Goal: Task Accomplishment & Management: Manage account settings

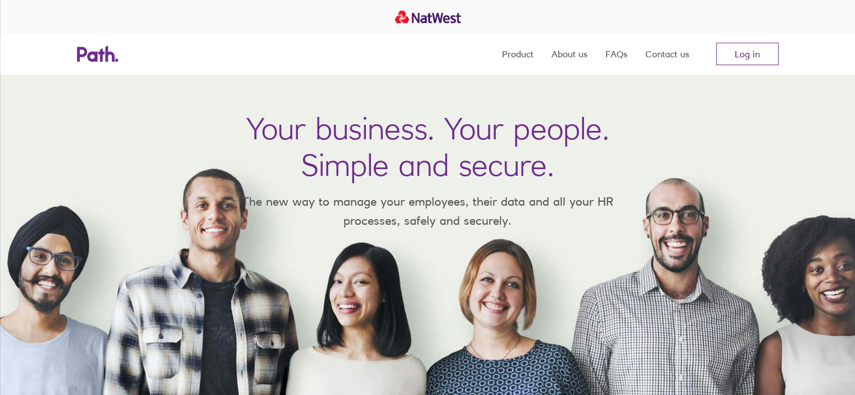
click at [744, 60] on div at bounding box center [427, 197] width 855 height 395
click at [494, 172] on h1 "Your business. Your people. Simple and secure." at bounding box center [427, 146] width 363 height 73
click at [505, 178] on h1 "Your business. Your people. Simple and secure." at bounding box center [427, 146] width 363 height 73
click at [742, 54] on link "Log in" at bounding box center [747, 54] width 62 height 22
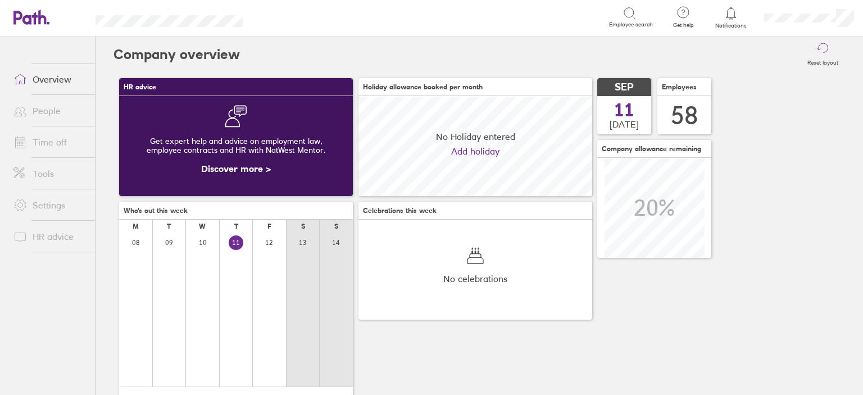
scroll to position [99, 234]
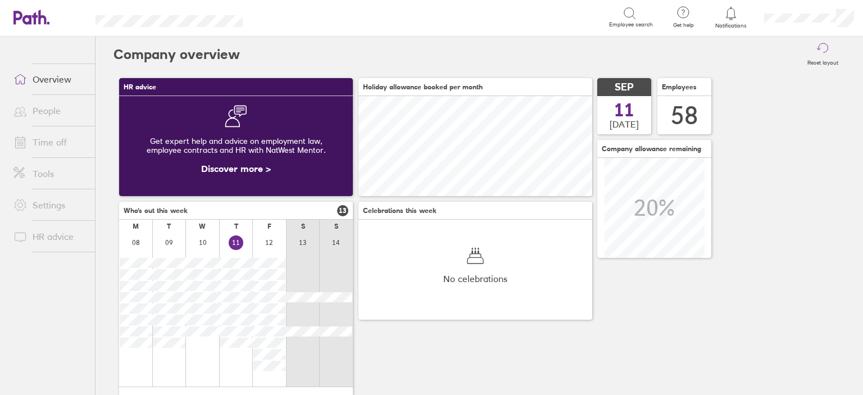
click at [58, 143] on link "Time off" at bounding box center [49, 142] width 90 height 22
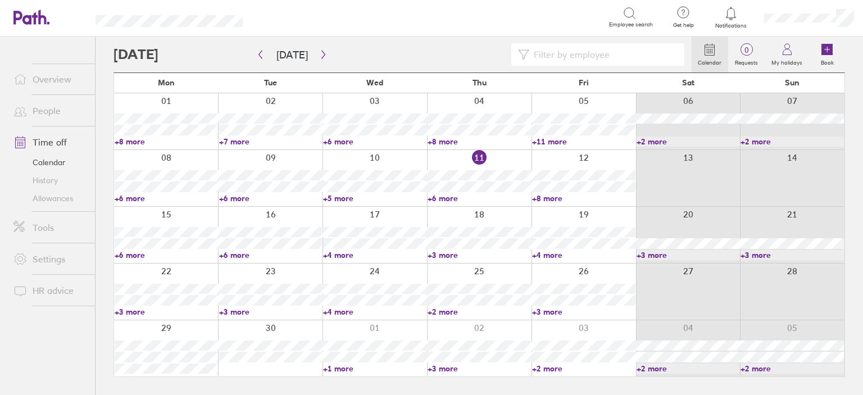
click at [634, 46] on input at bounding box center [603, 54] width 148 height 21
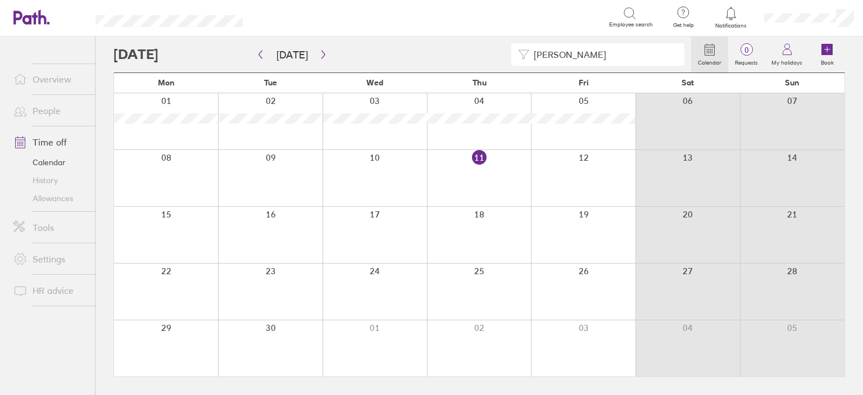
click at [155, 170] on div at bounding box center [166, 178] width 104 height 56
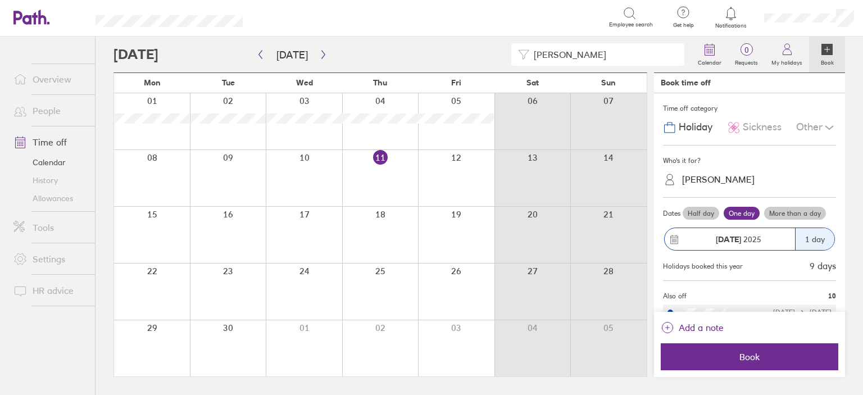
click at [167, 171] on div at bounding box center [152, 178] width 76 height 56
click at [806, 129] on div "Other" at bounding box center [816, 127] width 40 height 21
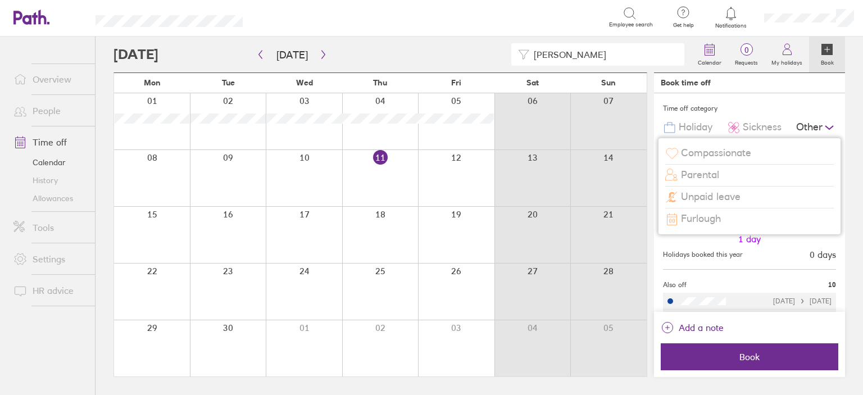
click at [746, 148] on span "Compassionate" at bounding box center [716, 153] width 70 height 12
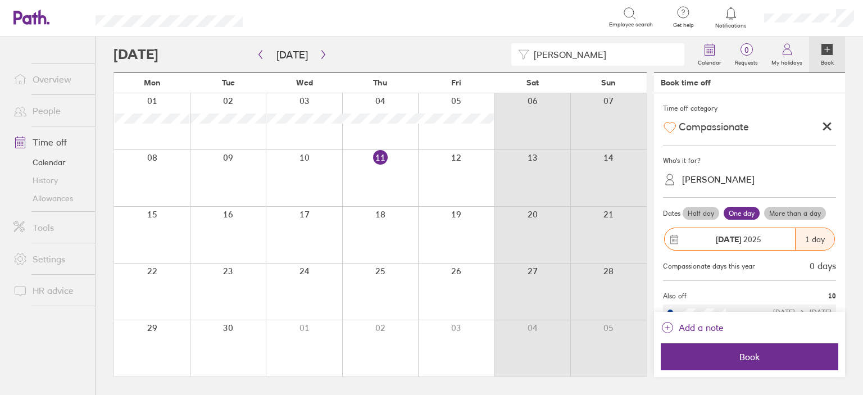
click at [729, 180] on div "[PERSON_NAME]" at bounding box center [718, 179] width 72 height 11
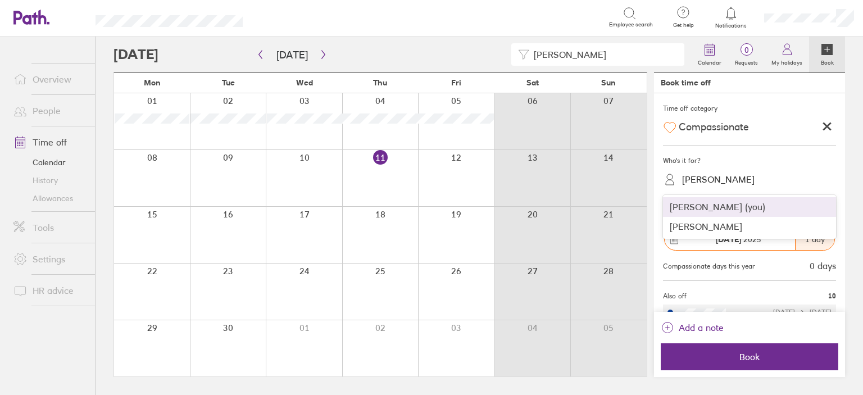
click at [717, 204] on div "[PERSON_NAME] (you)" at bounding box center [749, 207] width 173 height 20
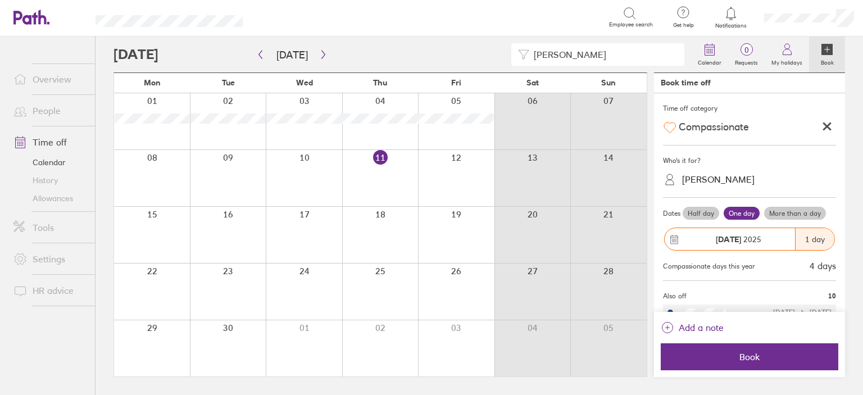
click at [781, 215] on label "More than a day" at bounding box center [795, 213] width 62 height 13
click at [0, 0] on input "More than a day" at bounding box center [0, 0] width 0 height 0
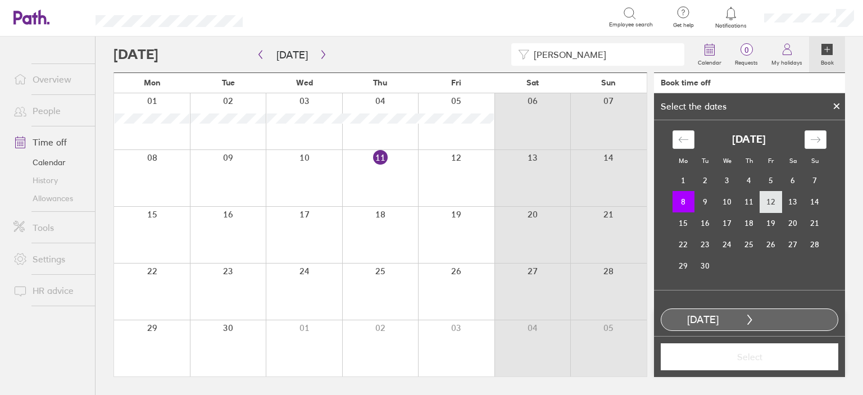
click at [767, 197] on td "12" at bounding box center [771, 201] width 22 height 21
click at [676, 203] on td "8" at bounding box center [684, 201] width 22 height 21
click at [831, 106] on div at bounding box center [836, 106] width 17 height 19
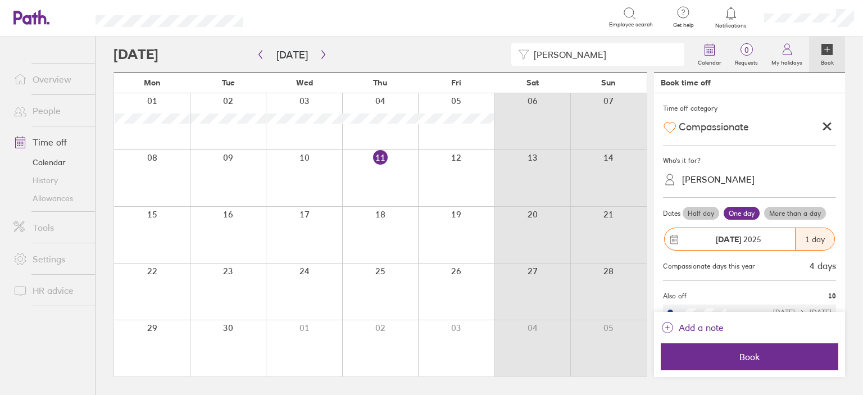
click at [788, 216] on label "More than a day" at bounding box center [795, 213] width 62 height 13
click at [0, 0] on input "More than a day" at bounding box center [0, 0] width 0 height 0
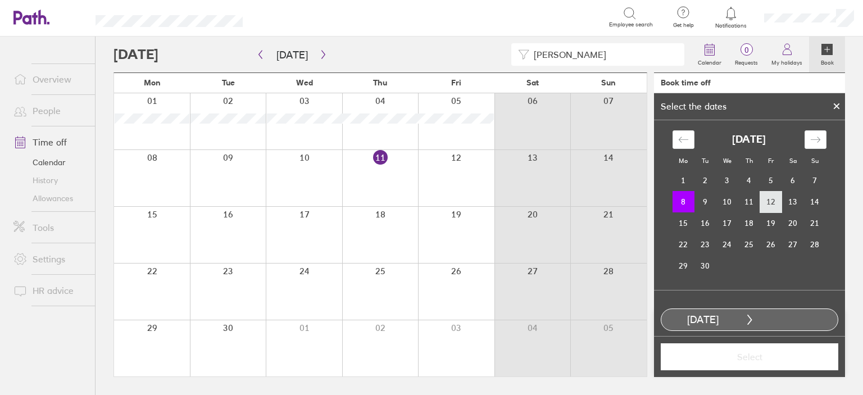
click at [768, 205] on td "12" at bounding box center [771, 201] width 22 height 21
click at [732, 357] on span "Select" at bounding box center [750, 357] width 162 height 10
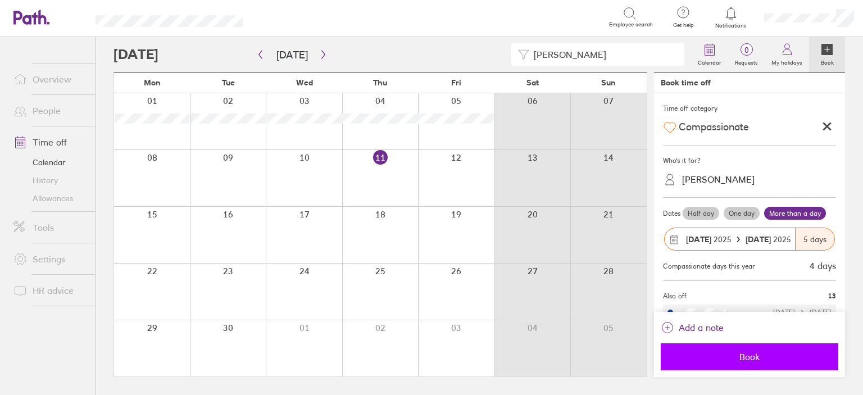
click at [728, 357] on span "Book" at bounding box center [750, 357] width 162 height 10
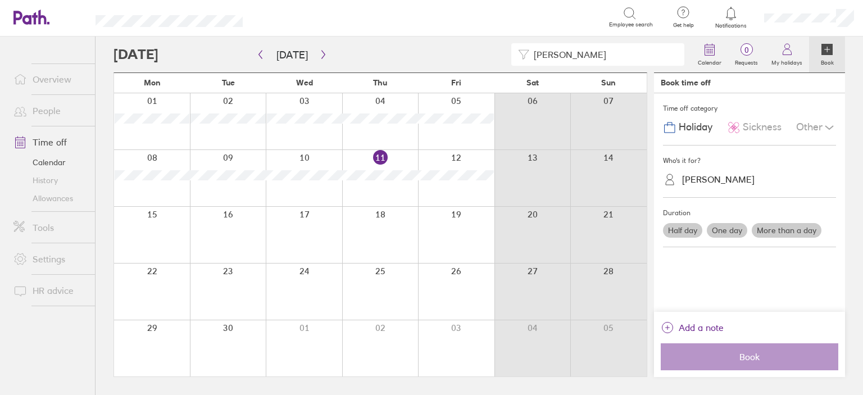
drag, startPoint x: 556, startPoint y: 51, endPoint x: 521, endPoint y: 56, distance: 34.6
click at [521, 56] on div "[PERSON_NAME]" at bounding box center [597, 54] width 173 height 22
type input "[PERSON_NAME]"
click at [261, 57] on icon "button" at bounding box center [260, 54] width 8 height 9
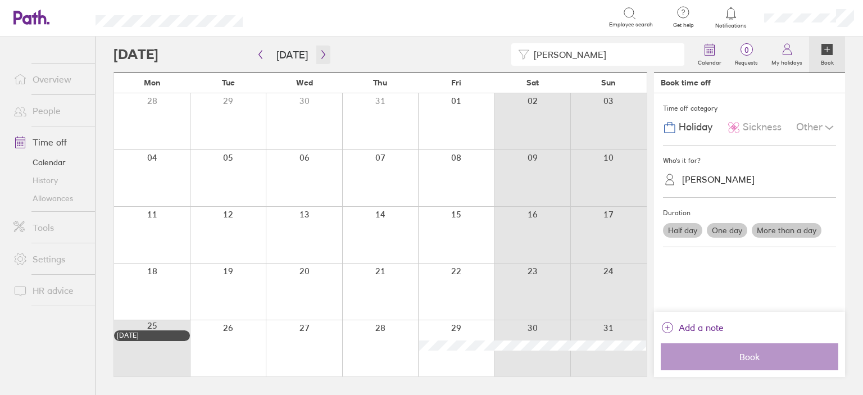
click at [319, 53] on icon "button" at bounding box center [323, 54] width 8 height 9
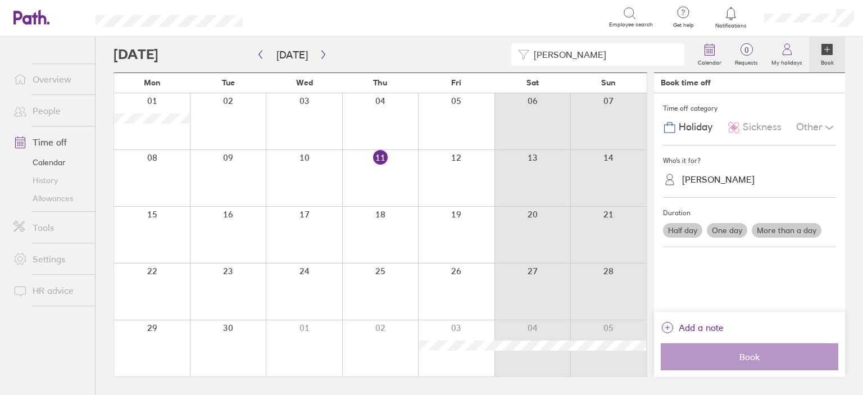
click at [245, 110] on div at bounding box center [228, 121] width 76 height 56
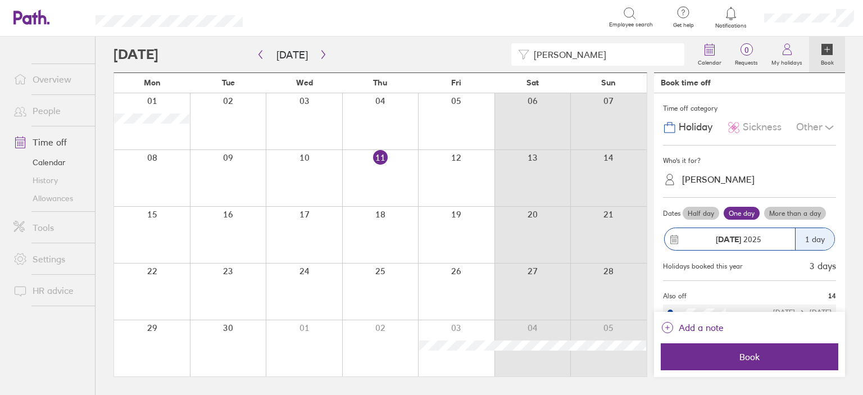
click at [725, 177] on div "[PERSON_NAME]" at bounding box center [718, 179] width 72 height 11
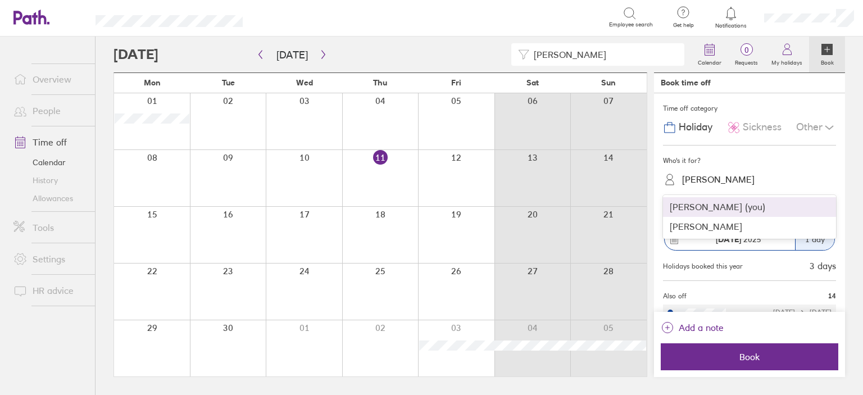
click at [720, 204] on div "[PERSON_NAME] (you)" at bounding box center [749, 207] width 173 height 20
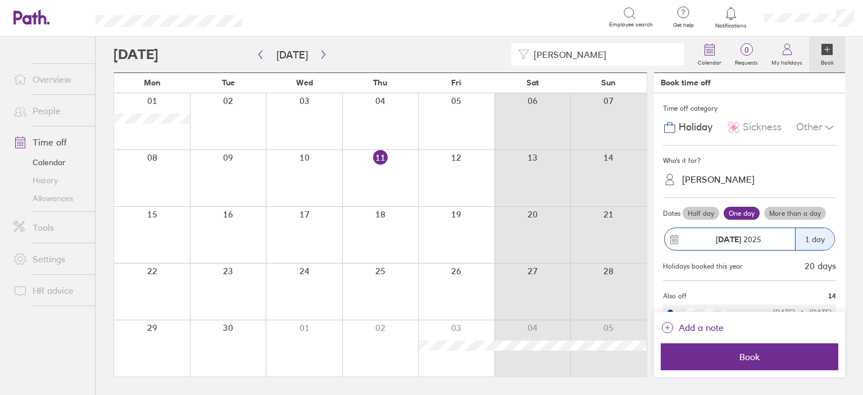
click at [800, 123] on div "Other" at bounding box center [816, 127] width 40 height 21
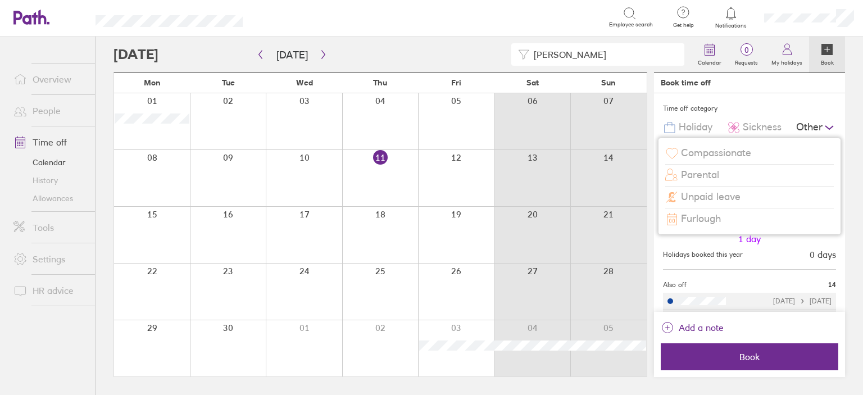
click at [733, 153] on span "Compassionate" at bounding box center [716, 153] width 70 height 12
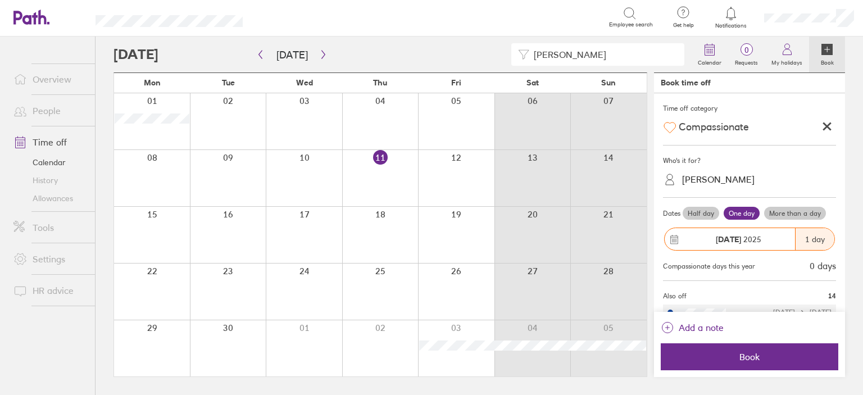
click at [798, 215] on label "More than a day" at bounding box center [795, 213] width 62 height 13
click at [0, 0] on input "More than a day" at bounding box center [0, 0] width 0 height 0
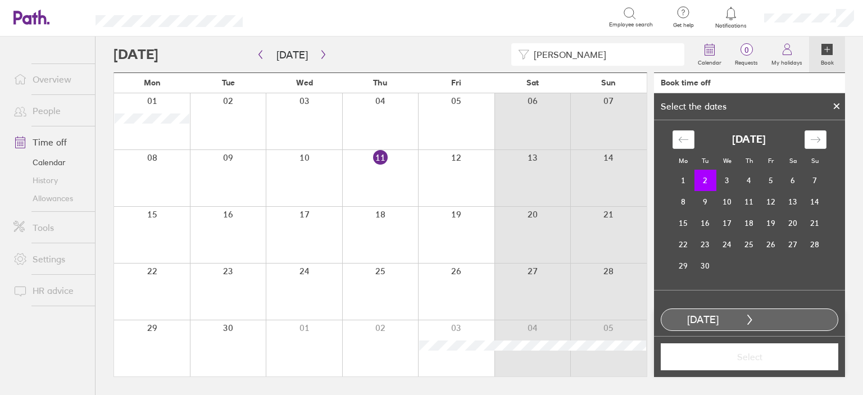
click at [697, 181] on td "2" at bounding box center [705, 180] width 22 height 21
click at [678, 262] on td "29" at bounding box center [684, 265] width 22 height 21
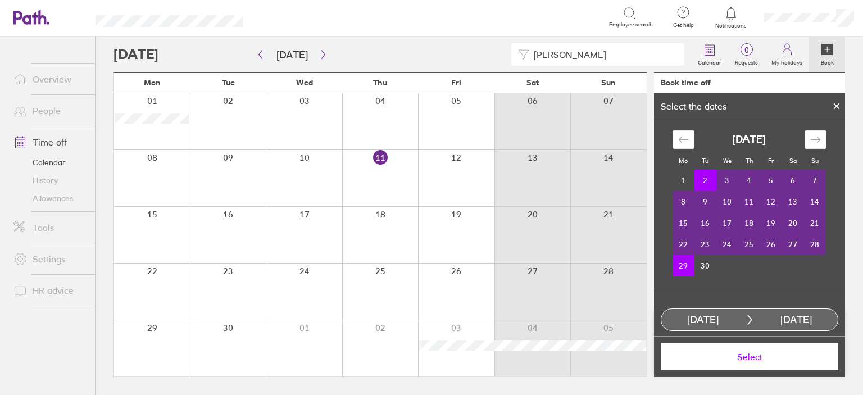
click at [731, 364] on button "Select" at bounding box center [750, 356] width 178 height 27
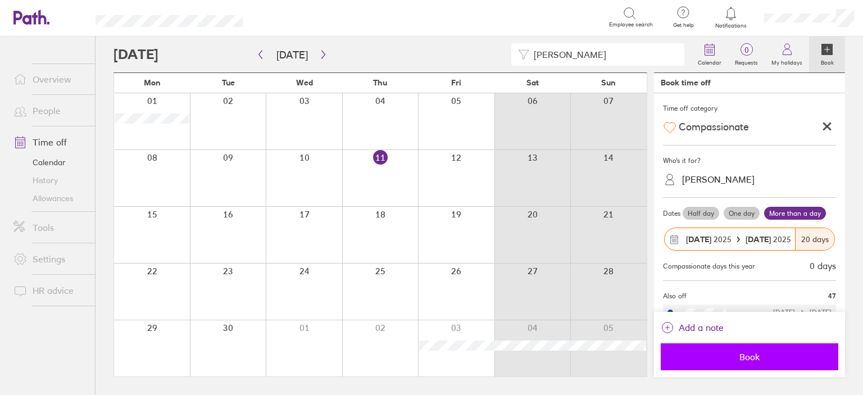
click at [758, 358] on span "Book" at bounding box center [750, 357] width 162 height 10
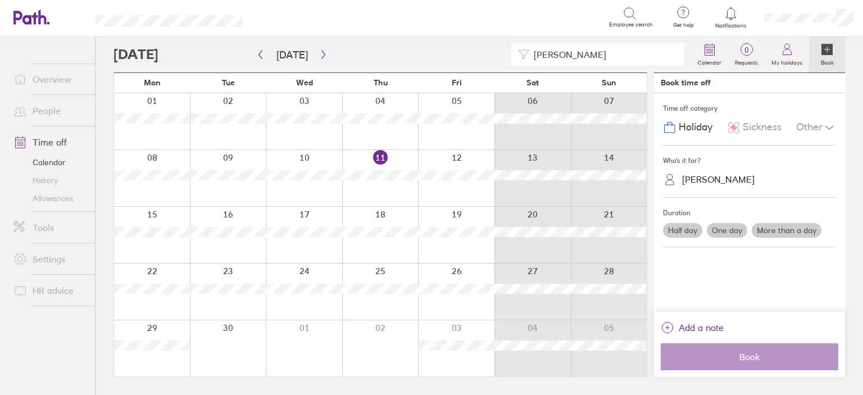
click at [61, 142] on link "Time off" at bounding box center [49, 142] width 90 height 22
